Goal: Transaction & Acquisition: Purchase product/service

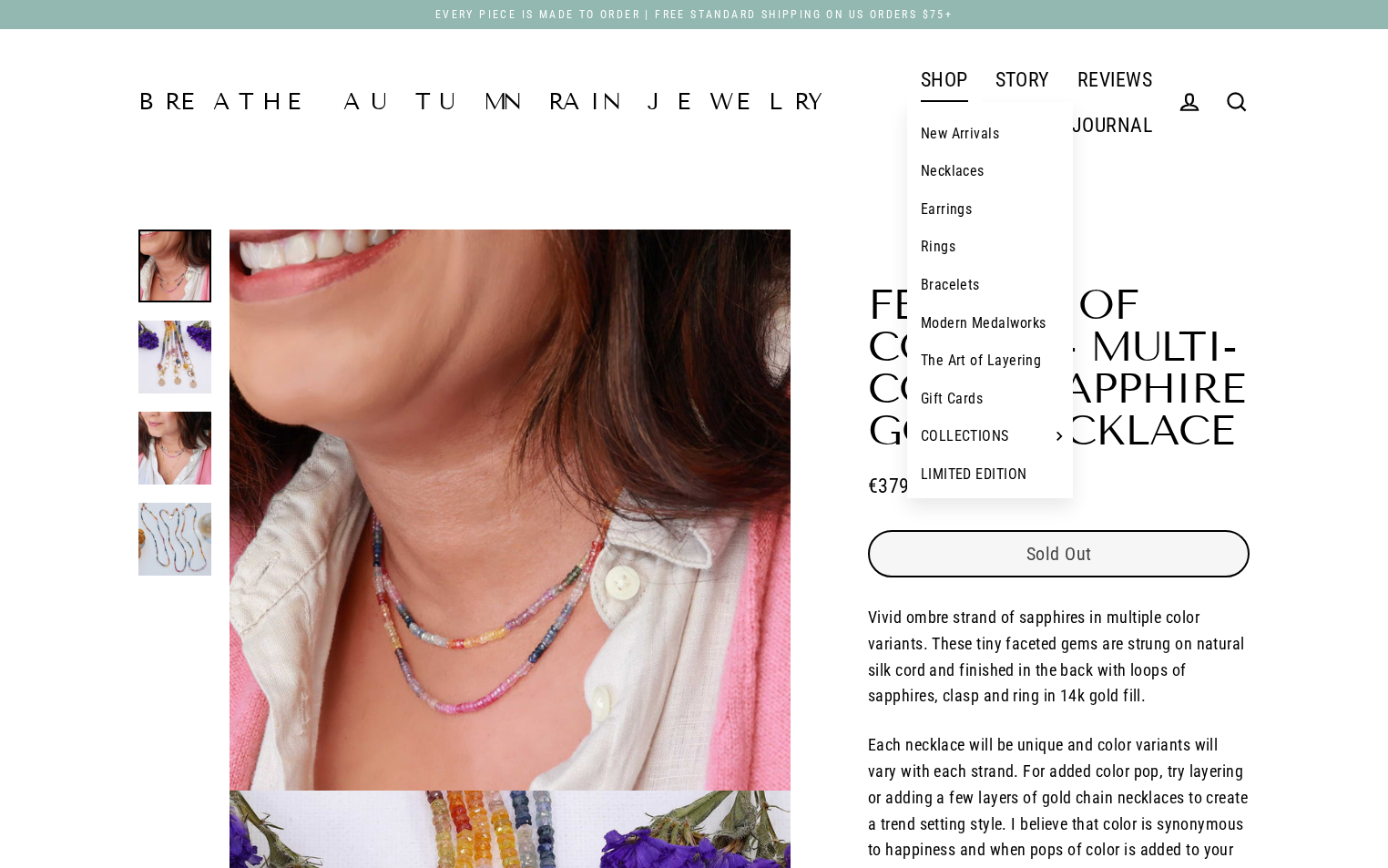
click at [907, 78] on link "SHOP" at bounding box center [944, 79] width 75 height 45
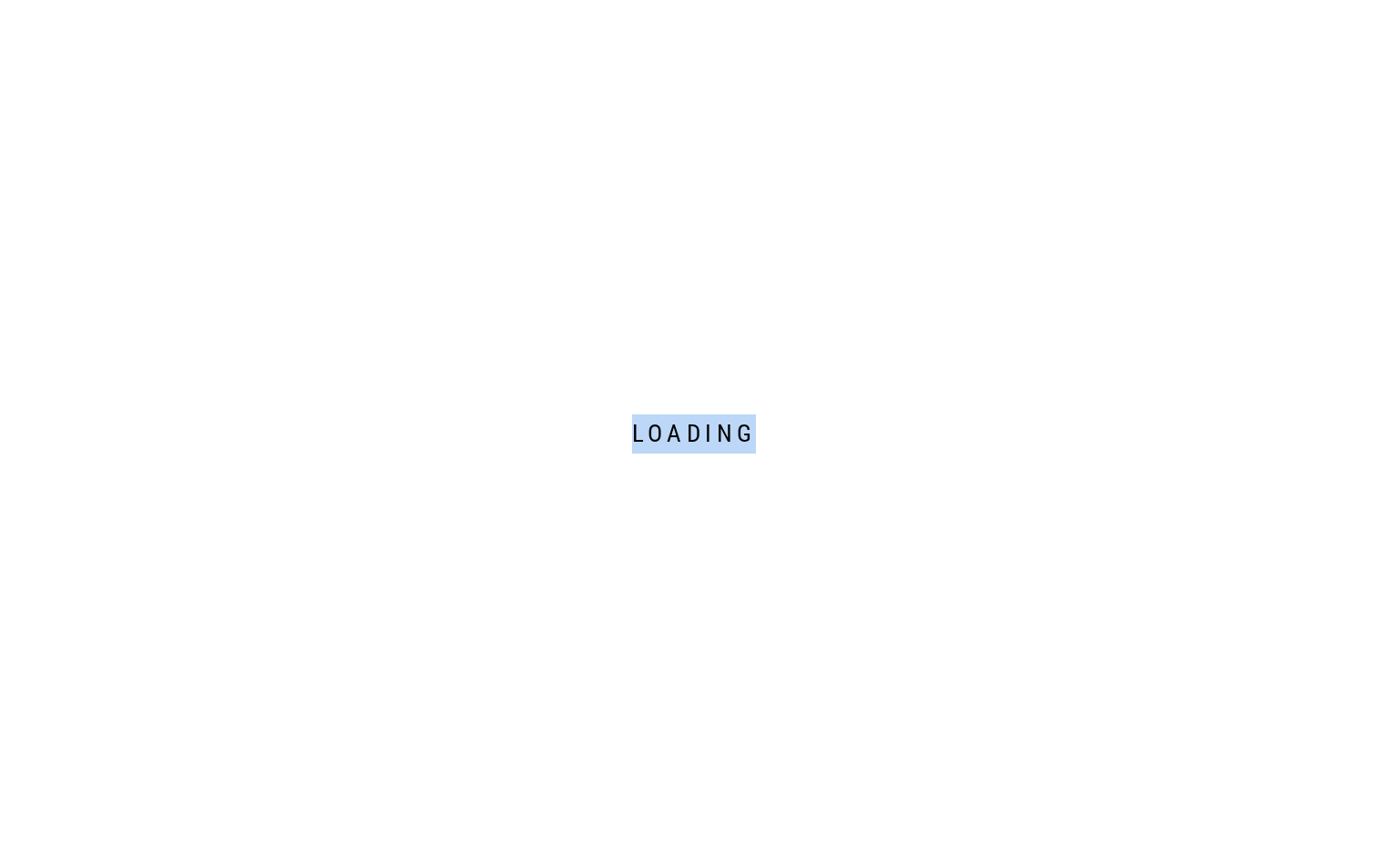
click at [842, 78] on div "Loading" at bounding box center [694, 434] width 1388 height 868
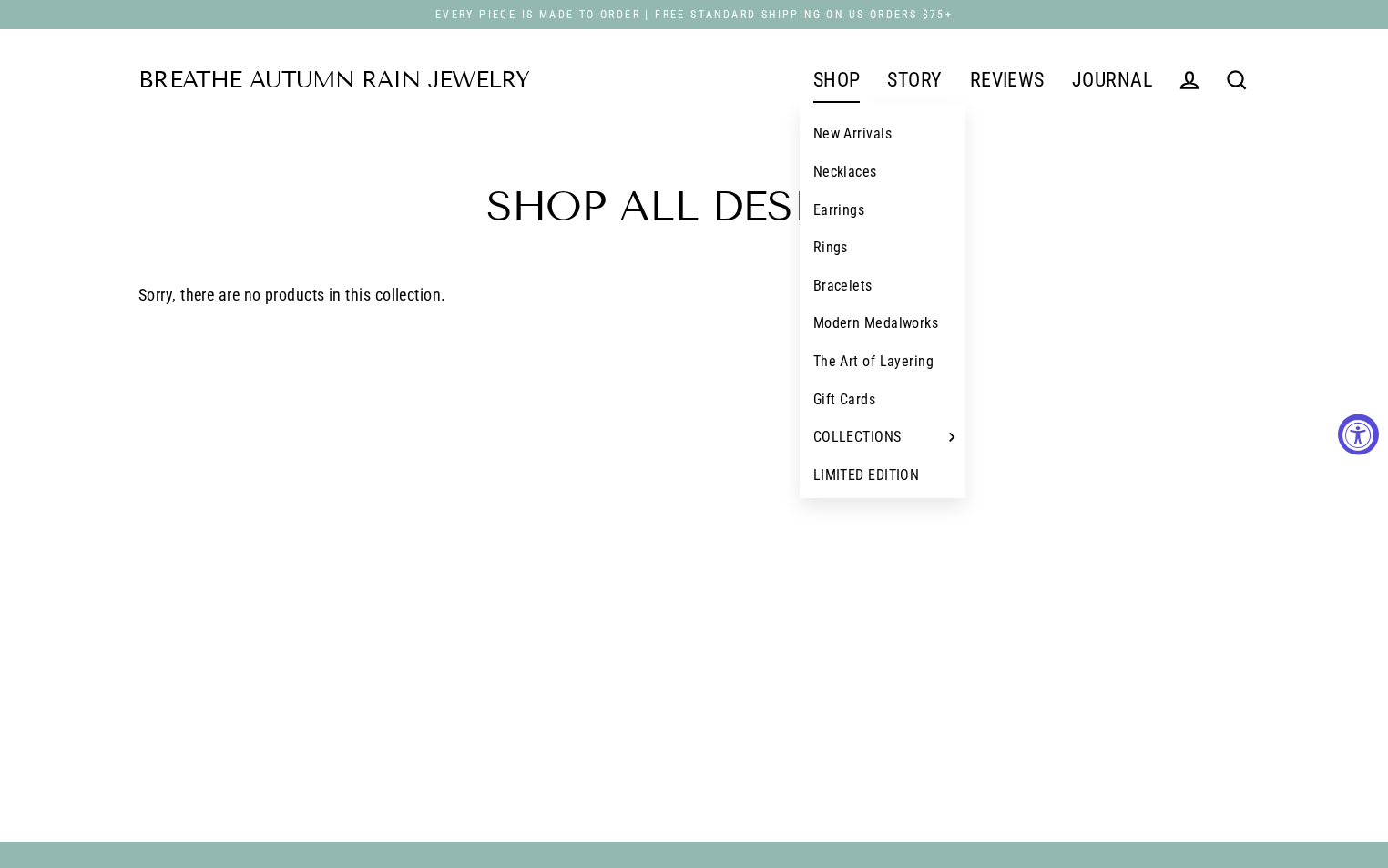
click at [834, 82] on link "SHOP" at bounding box center [837, 80] width 75 height 45
click at [845, 209] on link "Earrings" at bounding box center [883, 210] width 166 height 38
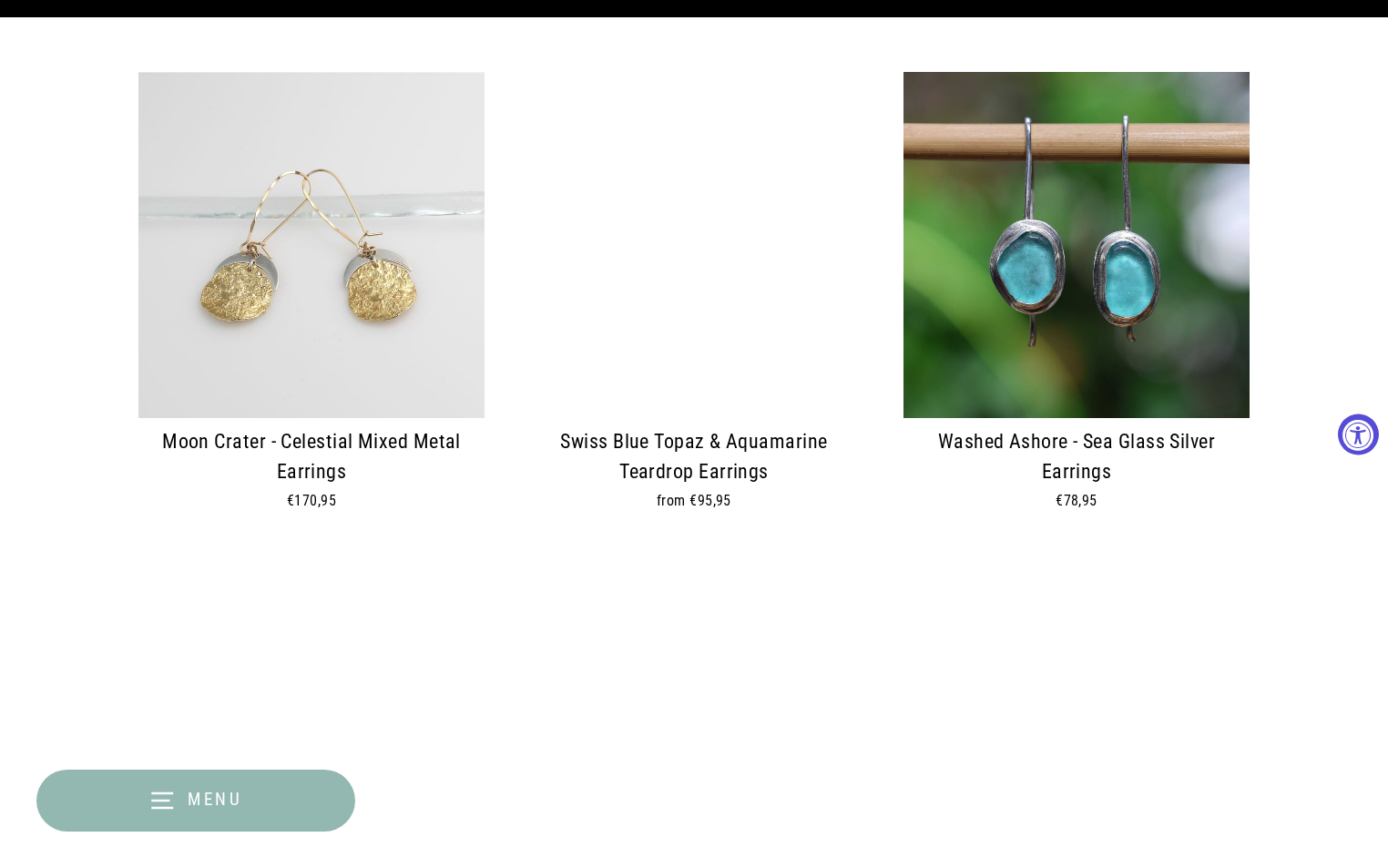
scroll to position [637, 0]
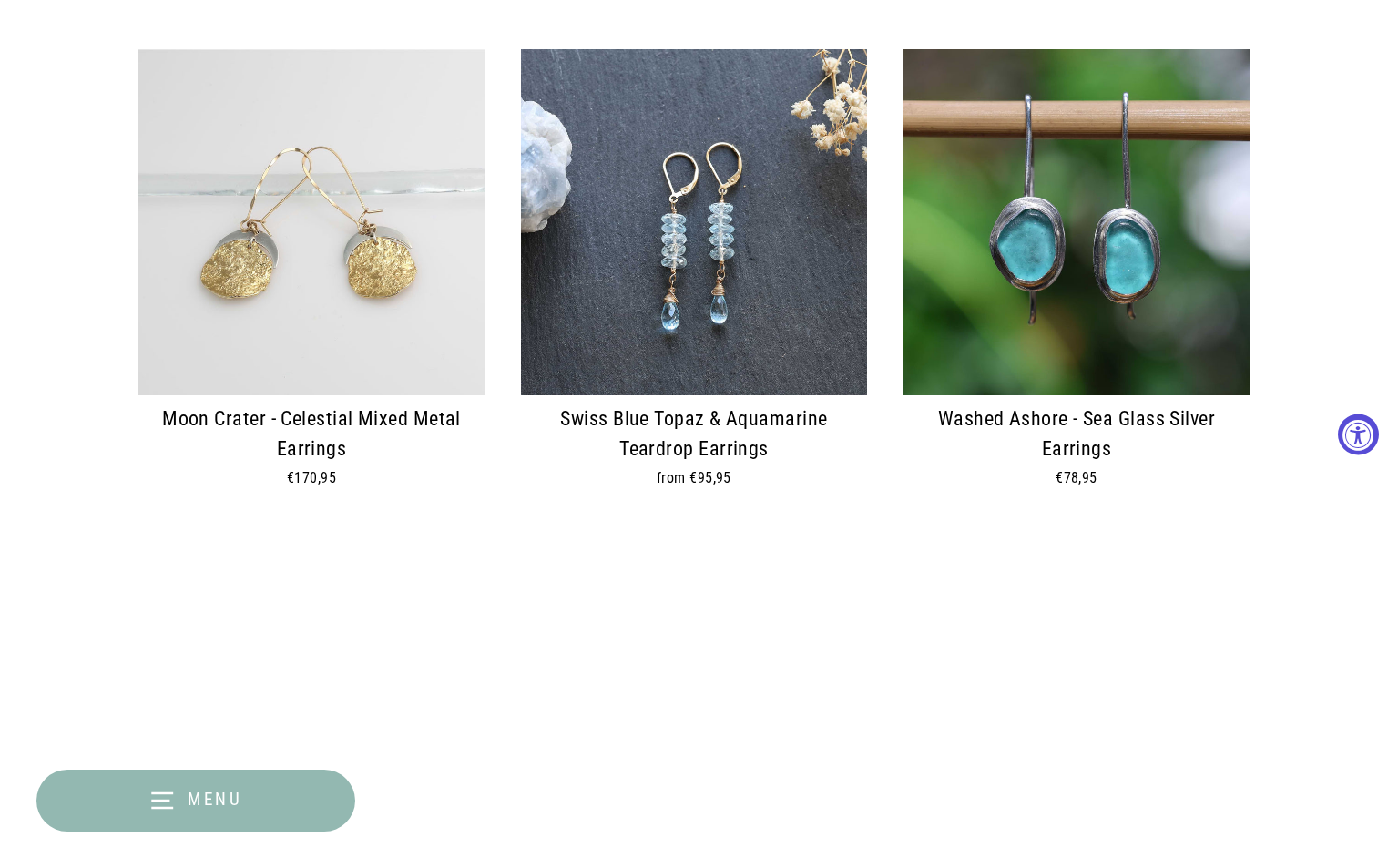
click at [797, 261] on img at bounding box center [694, 222] width 346 height 346
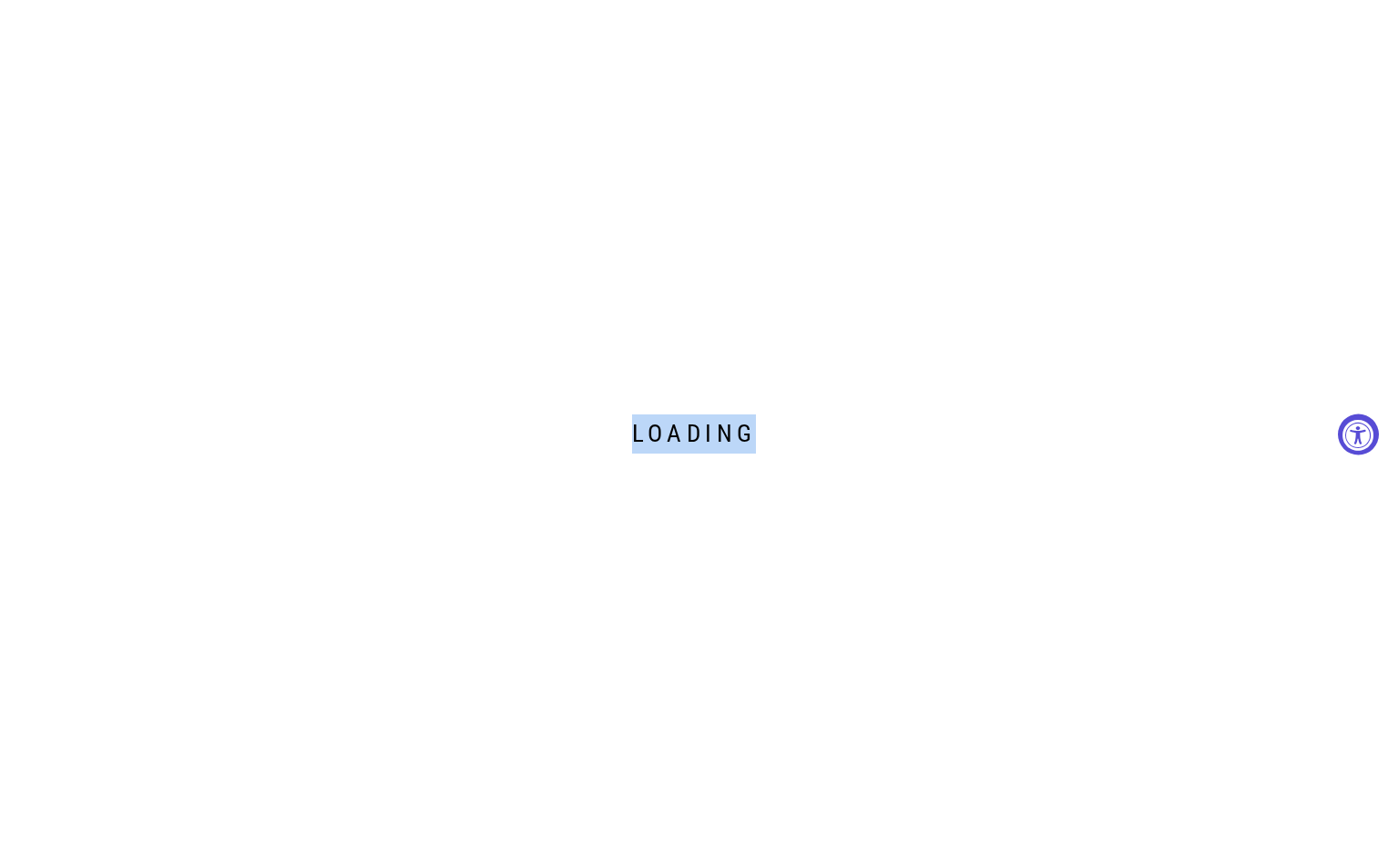
click at [797, 261] on div "Loading" at bounding box center [694, 434] width 1388 height 868
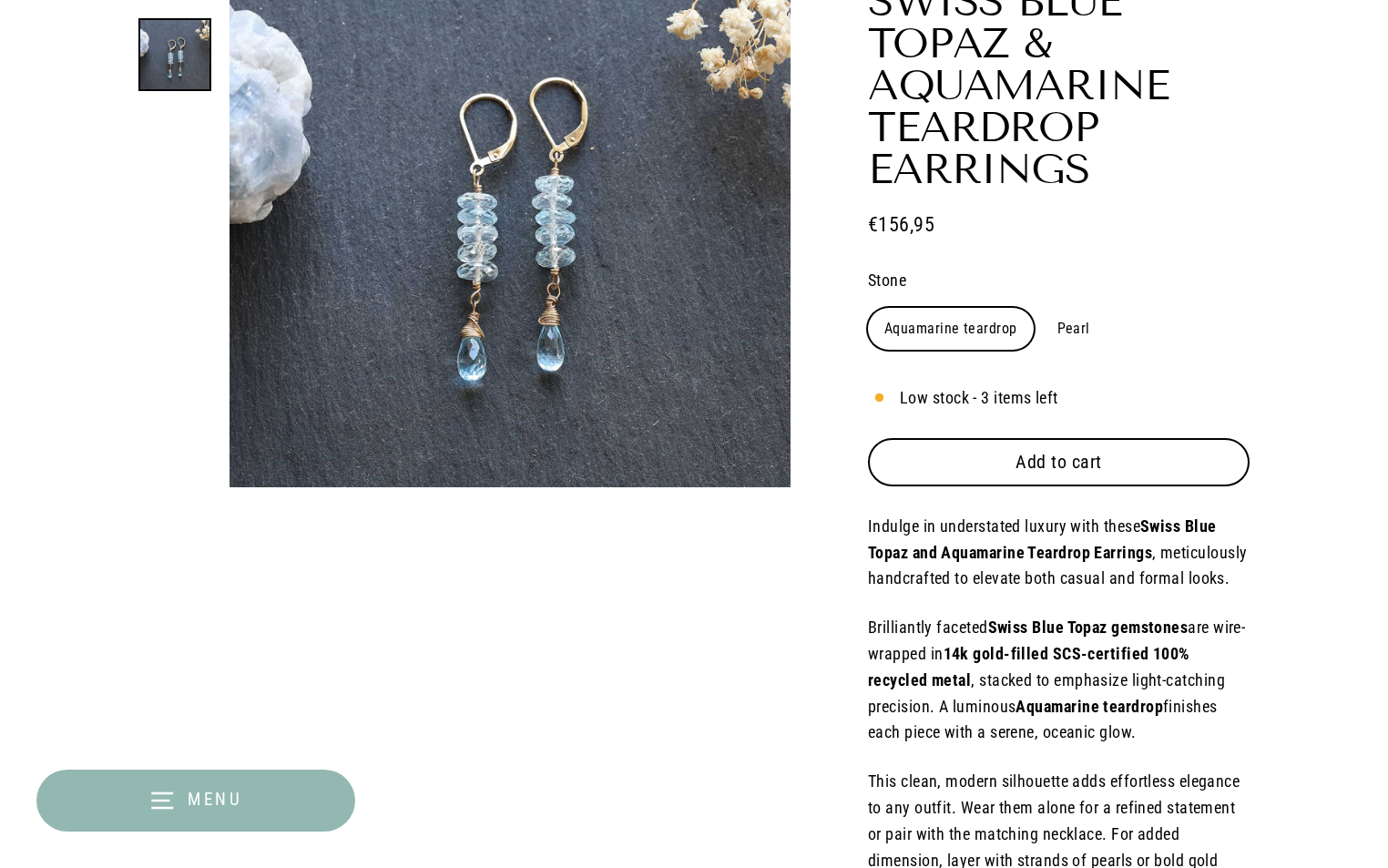
scroll to position [273, 0]
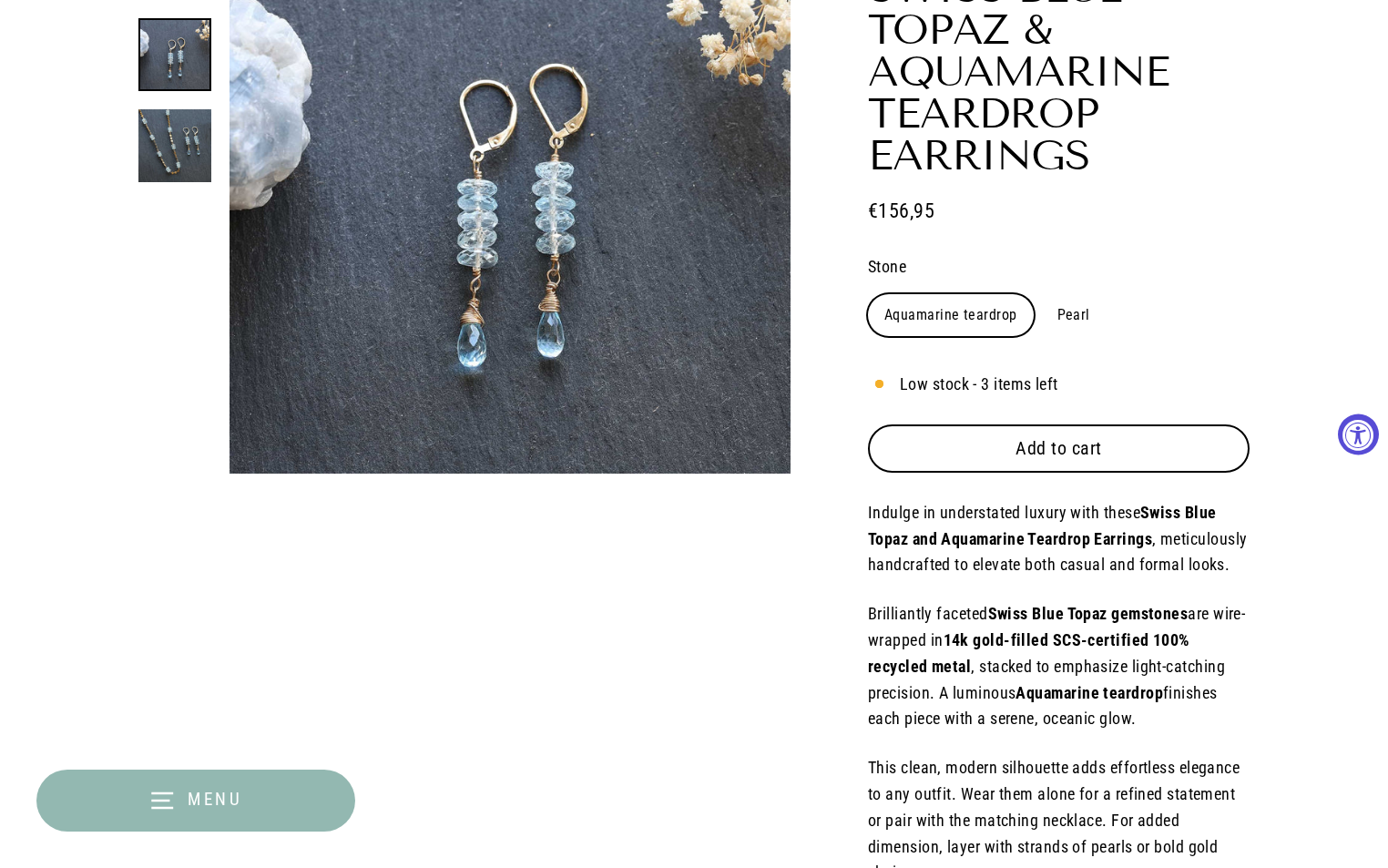
click at [1067, 453] on span "Add to cart" at bounding box center [1058, 447] width 86 height 22
select select "3"
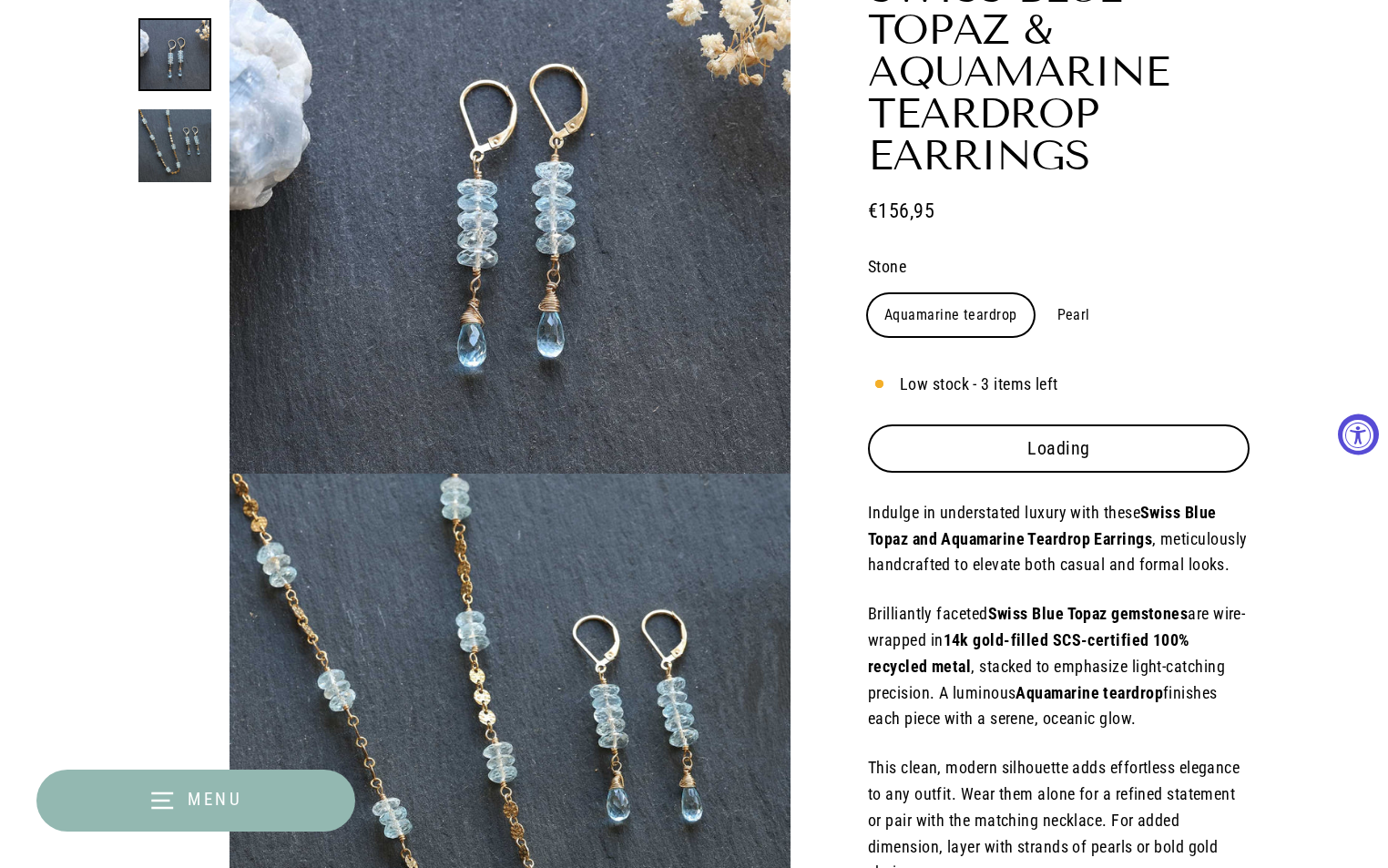
click at [1066, 454] on span "Add to cart" at bounding box center [1058, 447] width 86 height 22
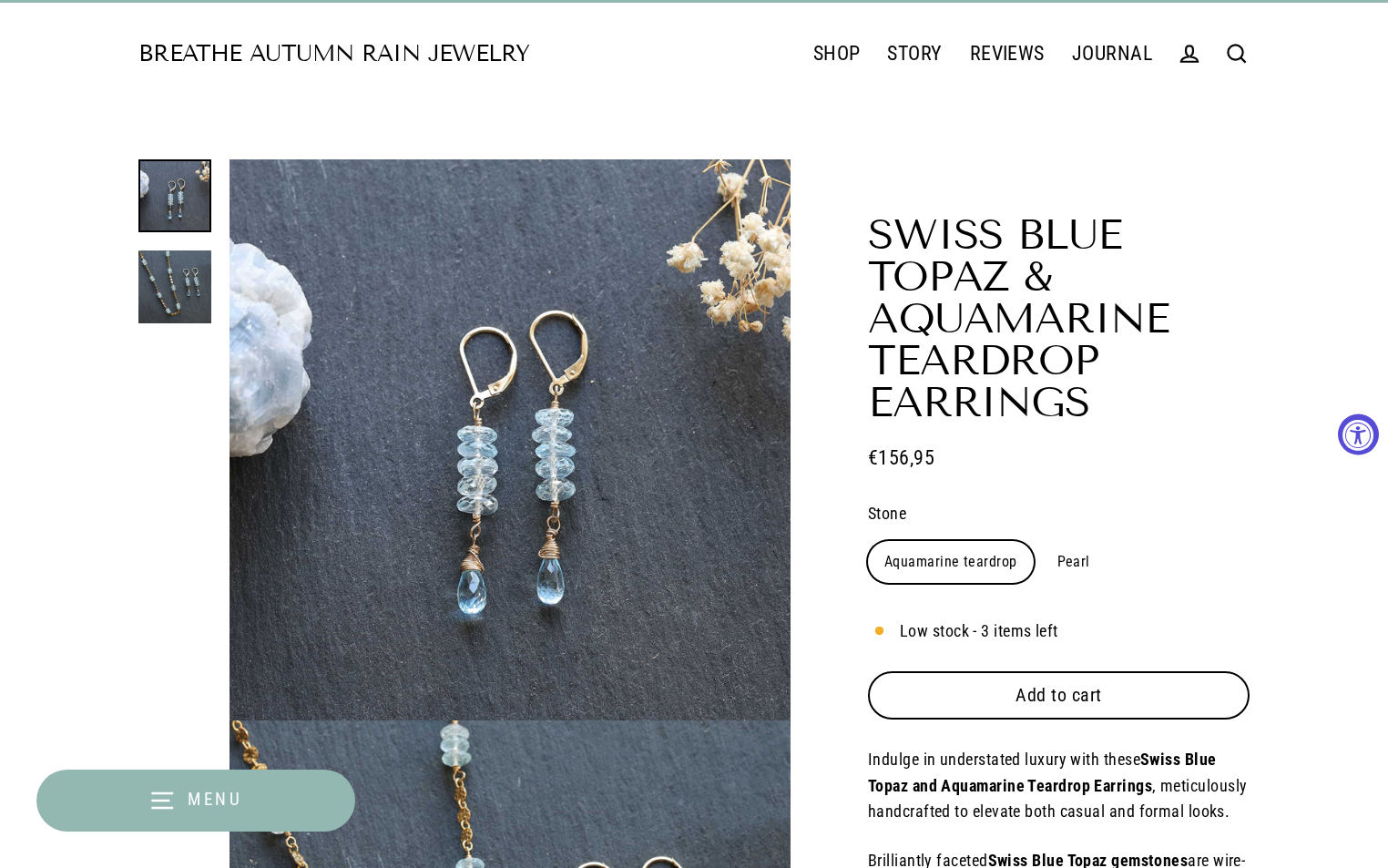
scroll to position [0, 0]
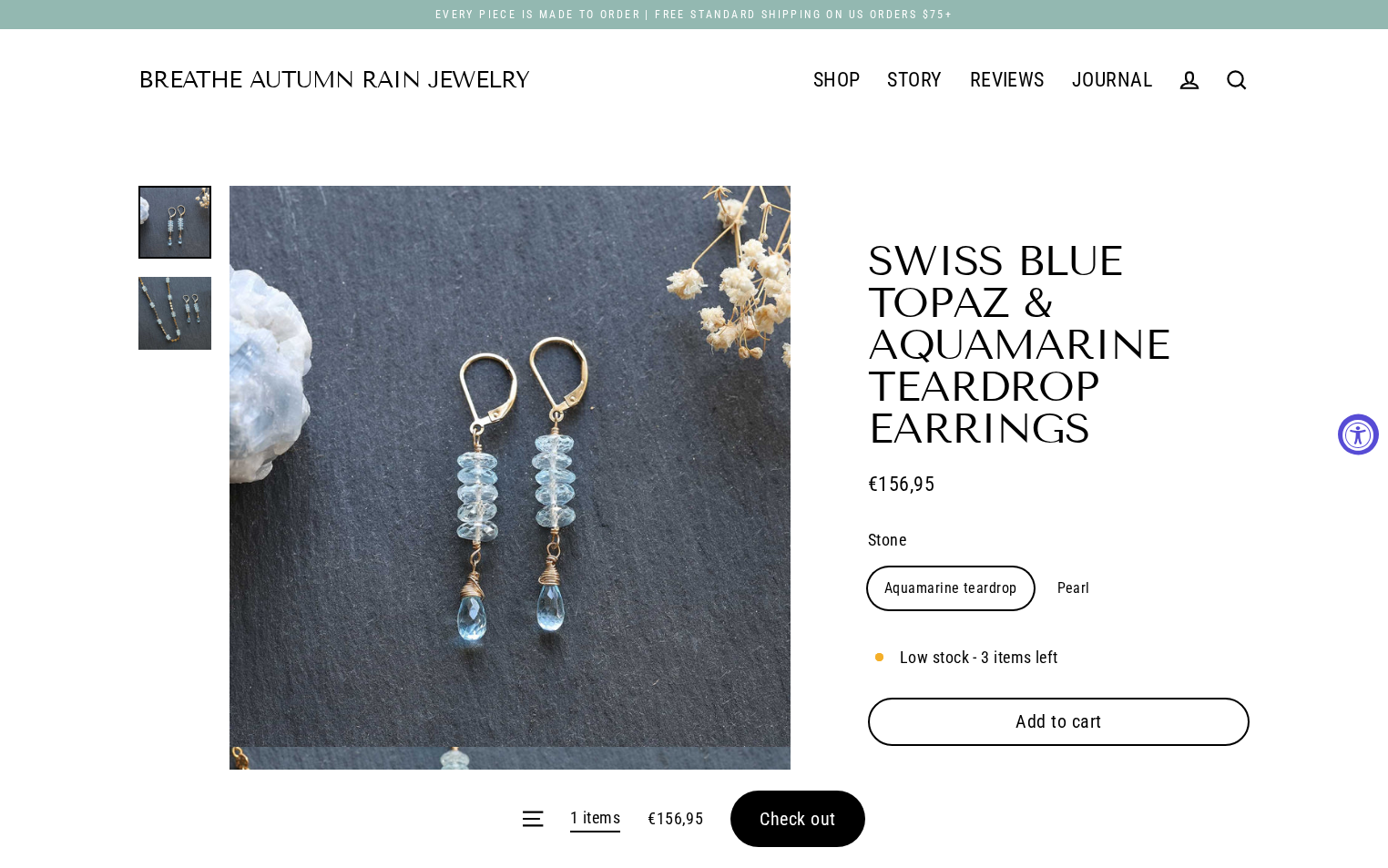
click at [807, 813] on form "Menu 1 items €156,95 Check out" at bounding box center [694, 819] width 1388 height 98
drag, startPoint x: 807, startPoint y: 813, endPoint x: 811, endPoint y: 781, distance: 32.2
click at [807, 812] on form "Menu 1 items €156,95 Check out" at bounding box center [694, 819] width 1388 height 98
click at [793, 808] on form "Menu 1 items €156,95 Check out" at bounding box center [694, 819] width 1388 height 98
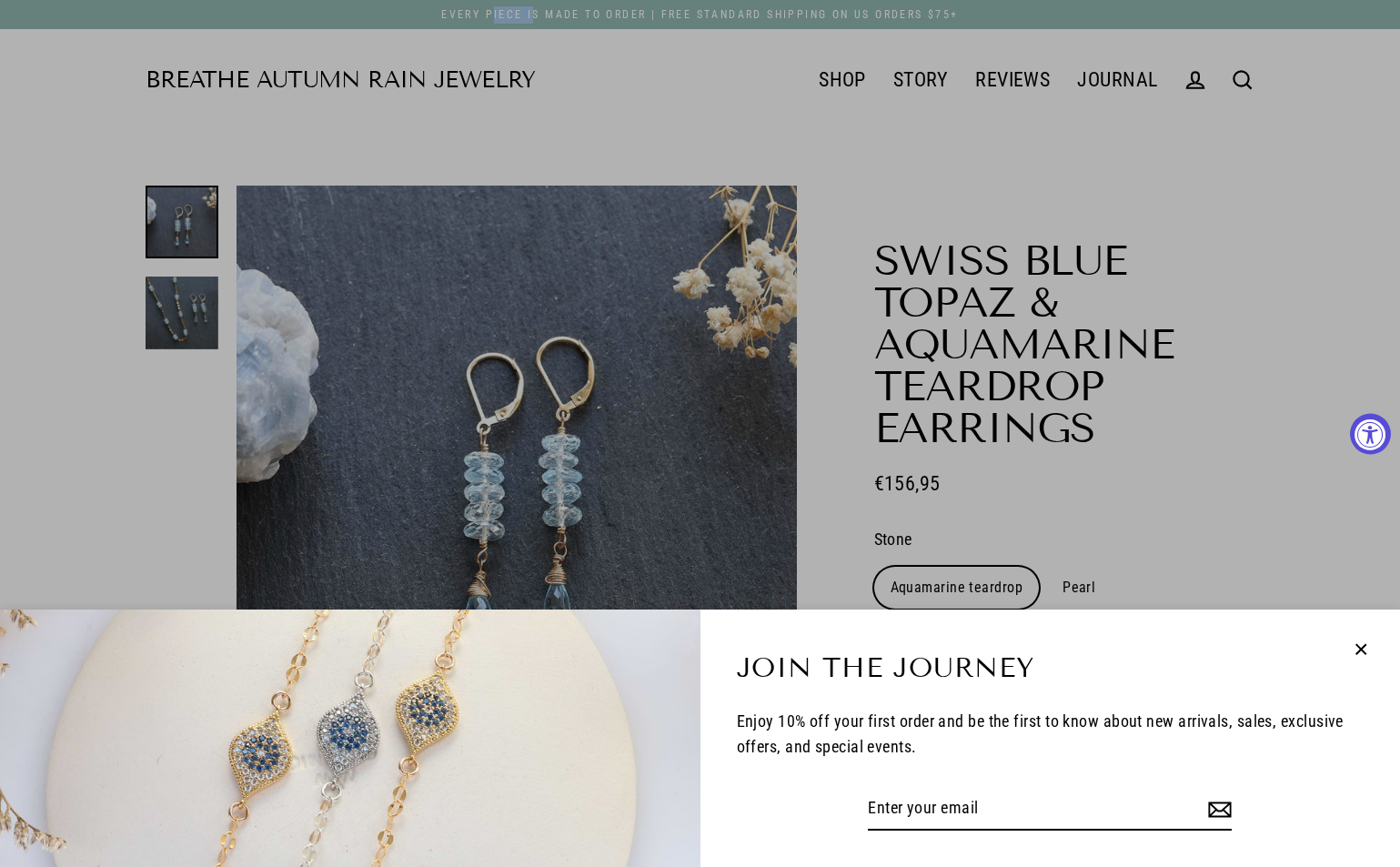
click at [1358, 658] on icon "button" at bounding box center [1360, 649] width 24 height 24
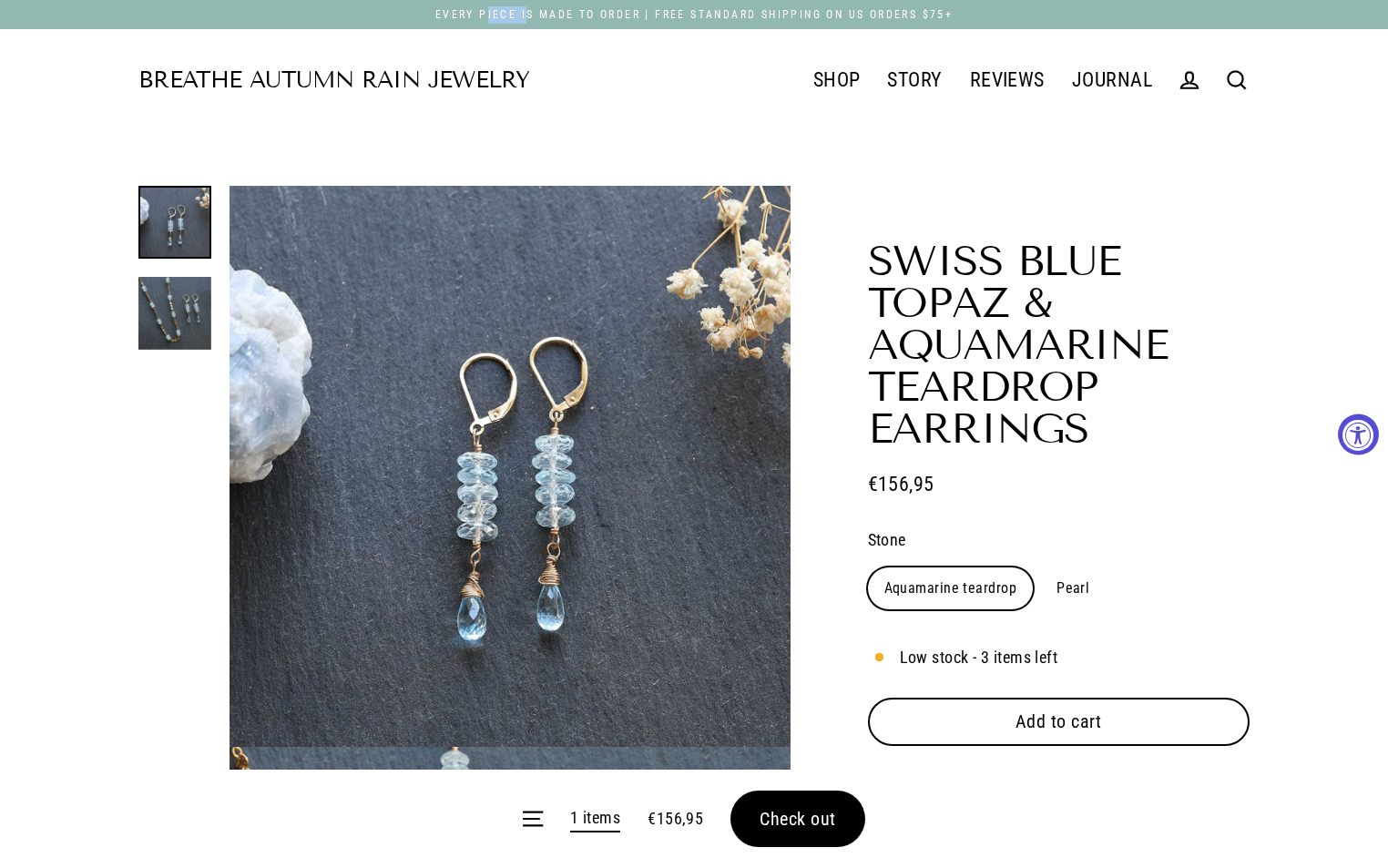
click at [812, 808] on span "Check out" at bounding box center [797, 818] width 77 height 22
click at [812, 808] on form "Menu 1 items €156,95 Check out" at bounding box center [694, 819] width 1388 height 98
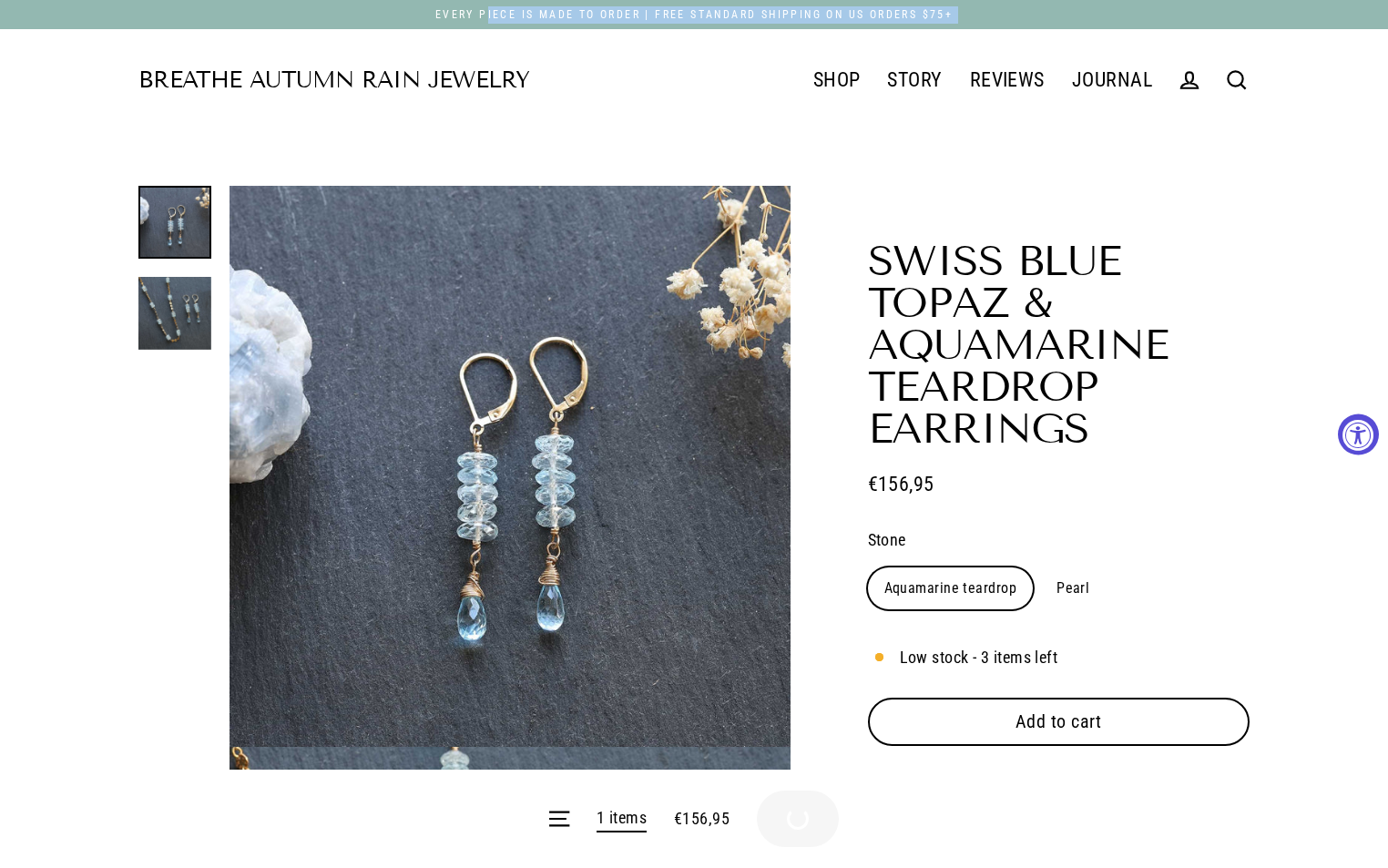
click at [812, 808] on form "Menu 1 items €156,95 Check out" at bounding box center [694, 819] width 1388 height 98
